Goal: Book appointment/travel/reservation

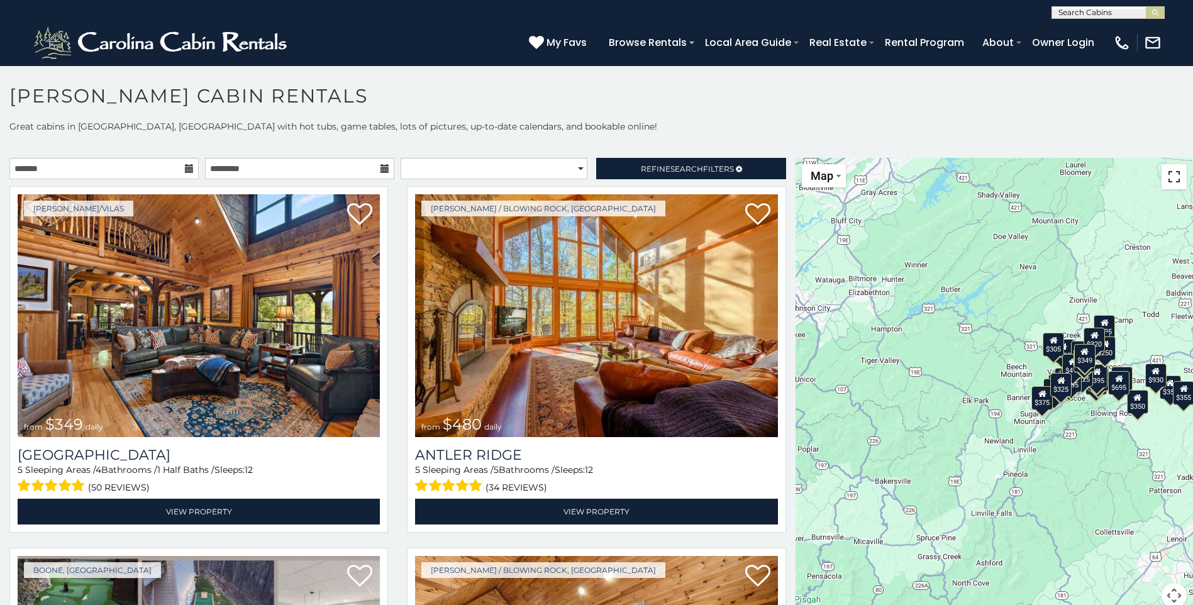
click at [1170, 179] on button "Toggle fullscreen view" at bounding box center [1174, 176] width 25 height 25
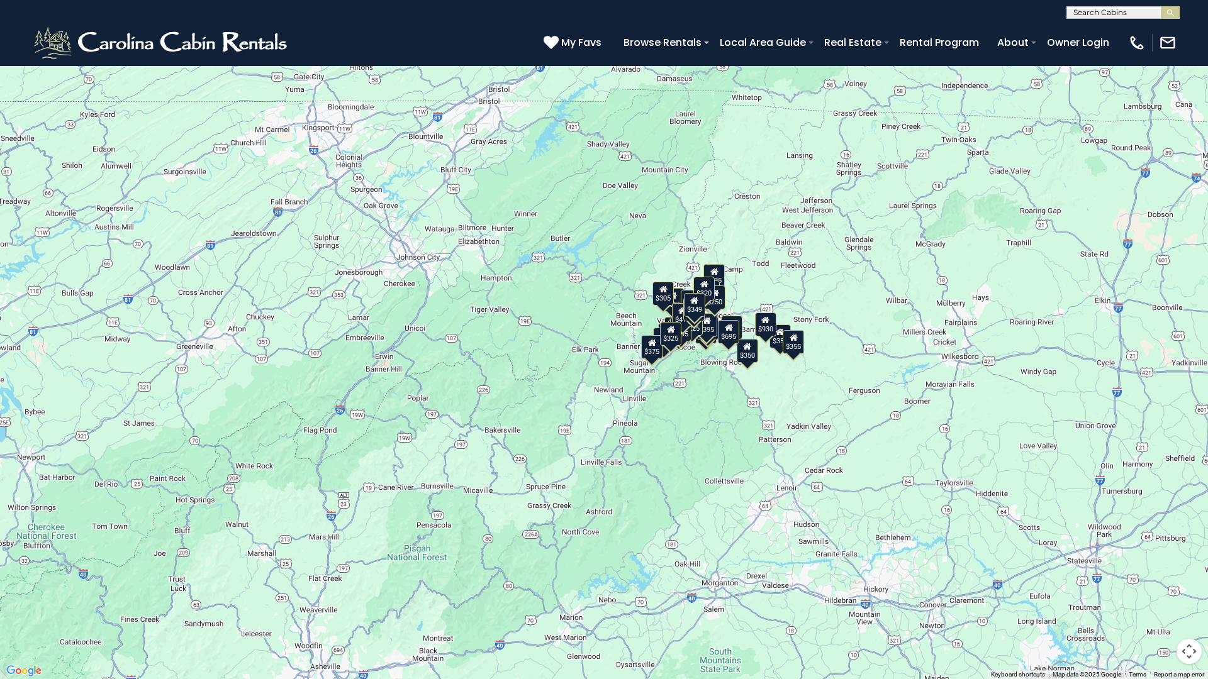
click at [213, 331] on div "$349 $480 $525 $315 $355 $675 $635 $930 $400 $451 $330 $400 $485 $460 $395 $255…" at bounding box center [604, 339] width 1208 height 679
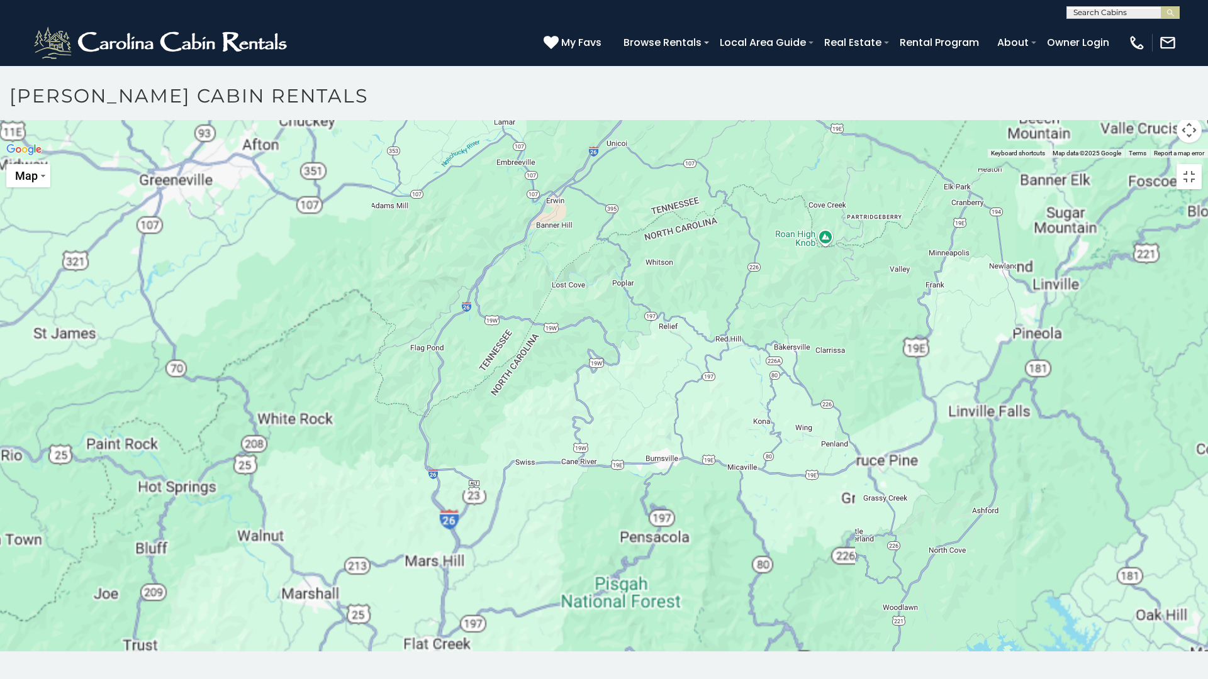
click at [473, 158] on div at bounding box center [604, 158] width 1208 height 0
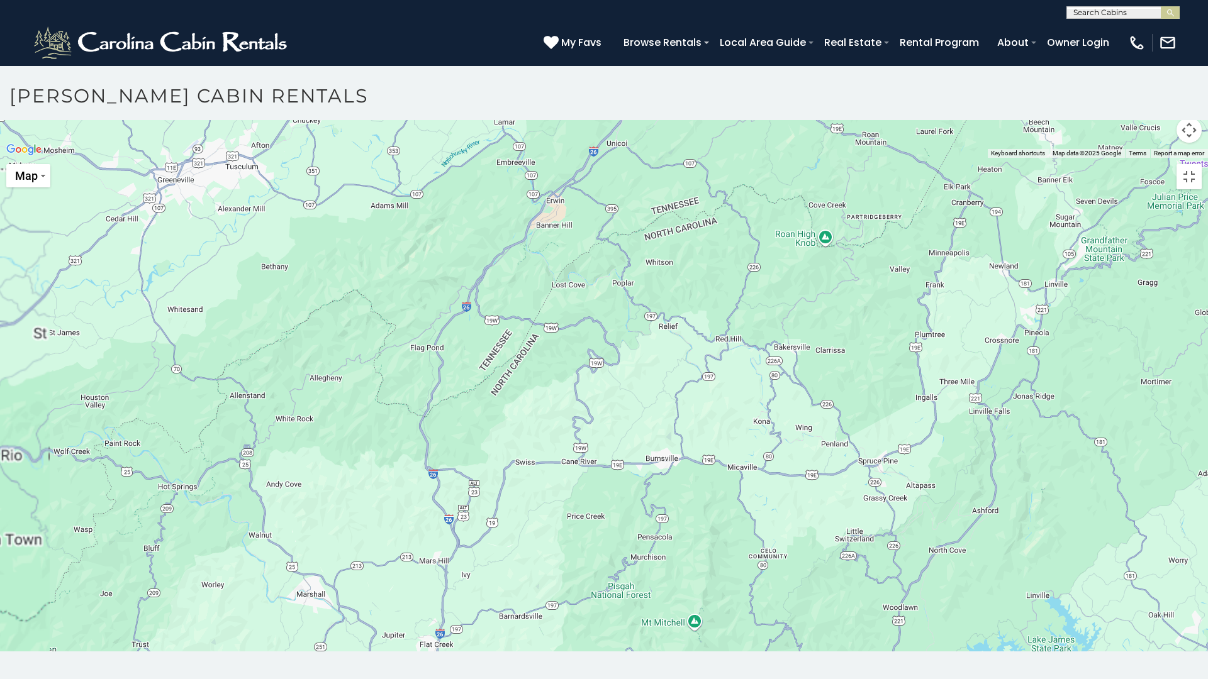
click at [473, 158] on div at bounding box center [604, 158] width 1208 height 0
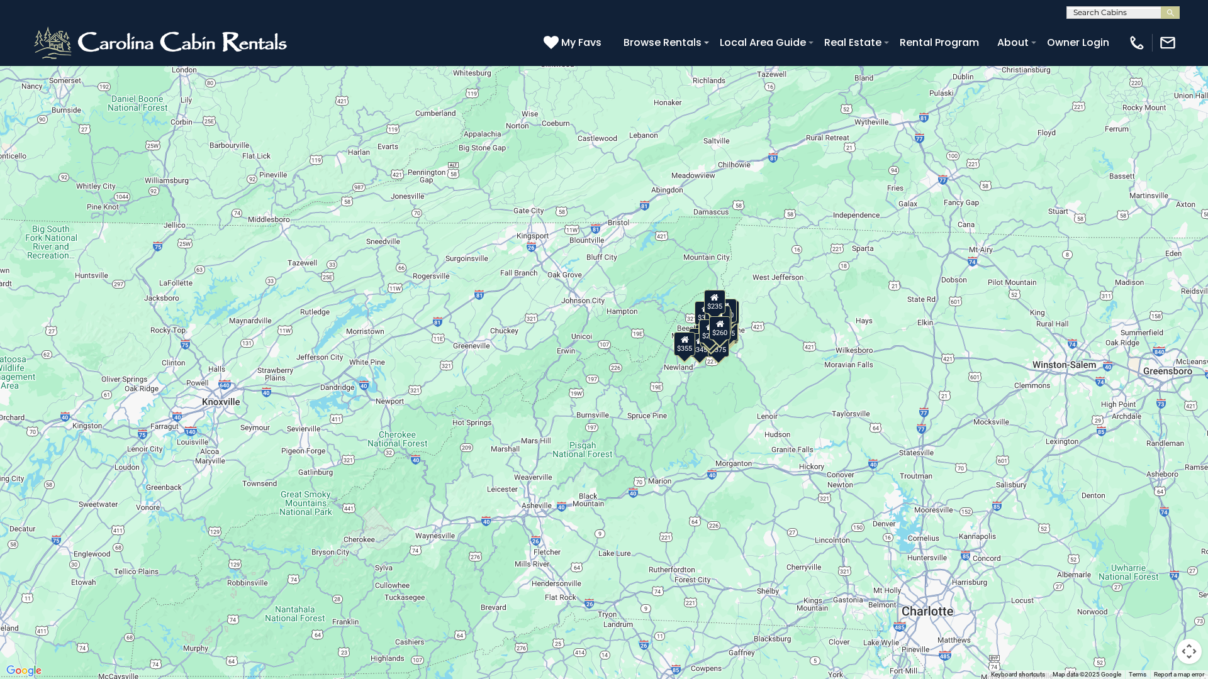
click at [1187, 19] on button "Toggle fullscreen view" at bounding box center [1188, 18] width 25 height 25
